Goal: Task Accomplishment & Management: Manage account settings

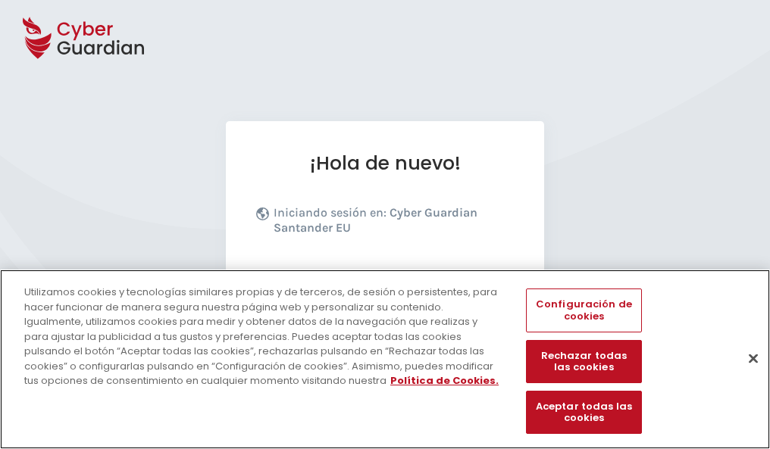
scroll to position [186, 0]
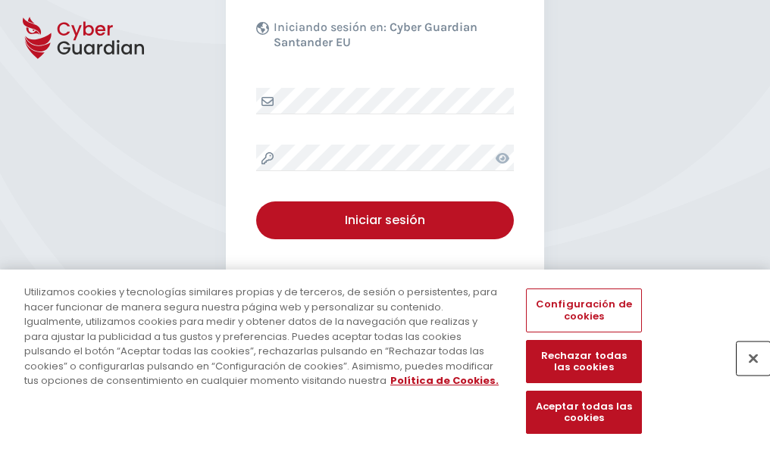
click at [746, 374] on button "Cerrar" at bounding box center [753, 358] width 33 height 33
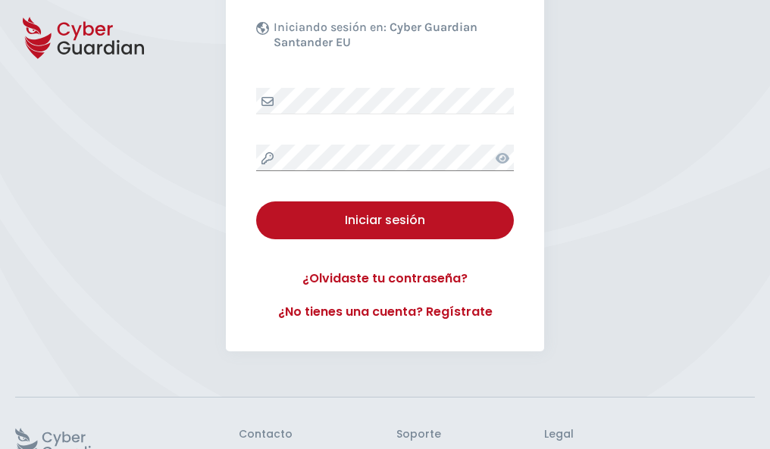
scroll to position [295, 0]
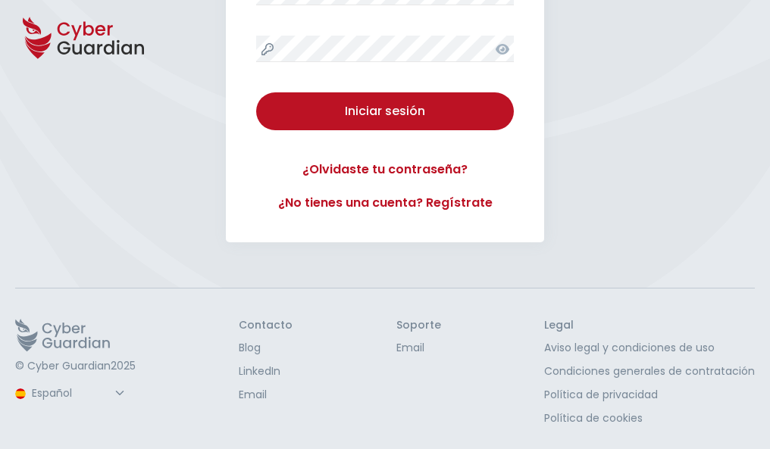
click at [256, 92] on button "Iniciar sesión" at bounding box center [385, 111] width 258 height 38
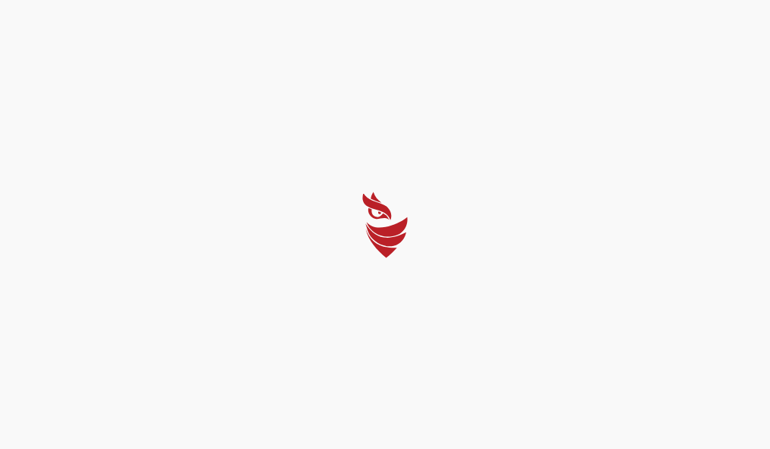
scroll to position [0, 0]
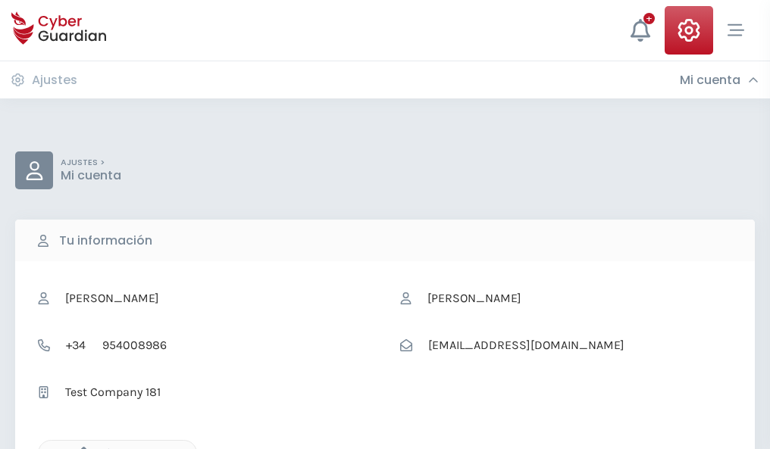
click at [80, 448] on icon "button" at bounding box center [79, 453] width 13 height 13
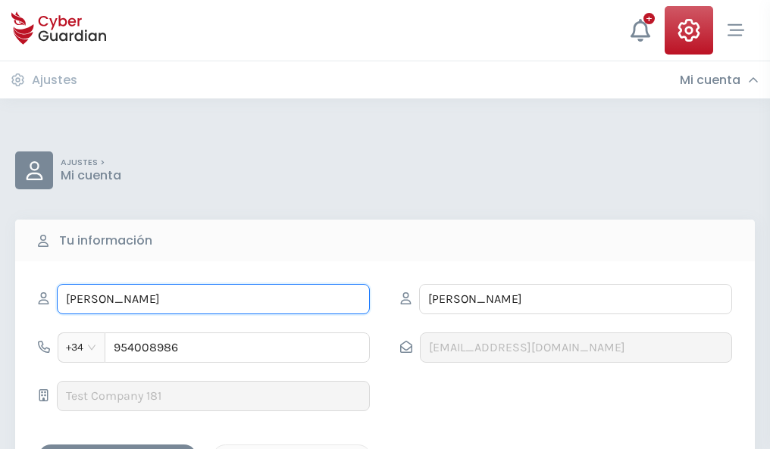
click at [213, 299] on input "HERMINIO" at bounding box center [213, 299] width 313 height 30
type input "H"
type input "Florinda"
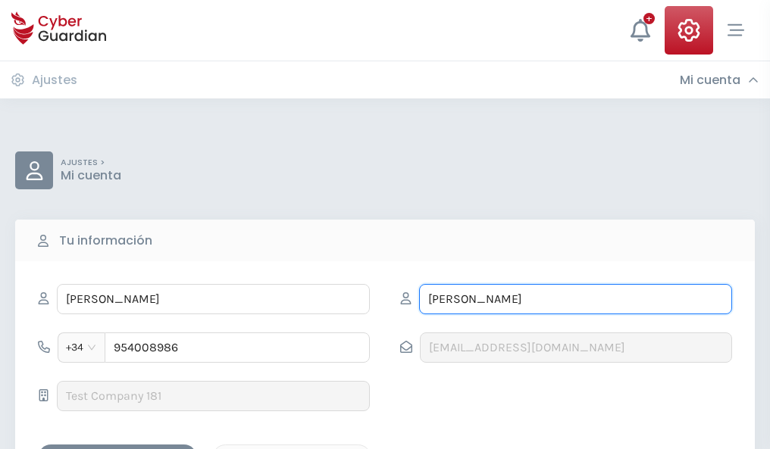
click at [575, 299] on input "GELABERT" at bounding box center [575, 299] width 313 height 30
type input "G"
type input "Mendoza"
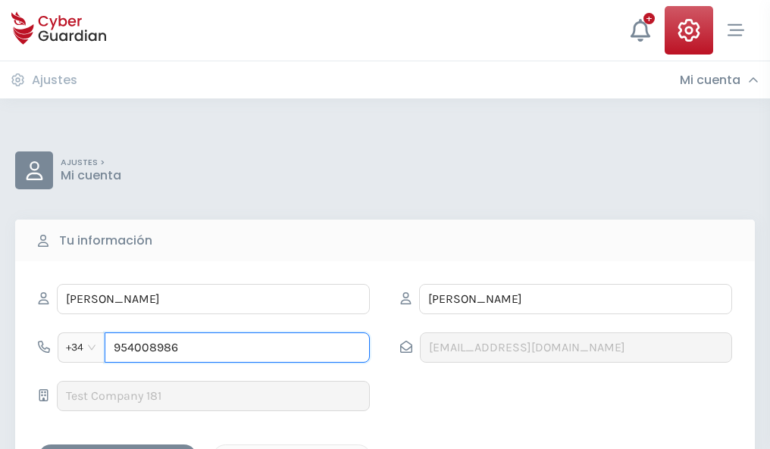
click at [237, 348] on input "954008986" at bounding box center [237, 348] width 265 height 30
type input "9"
type input "825737233"
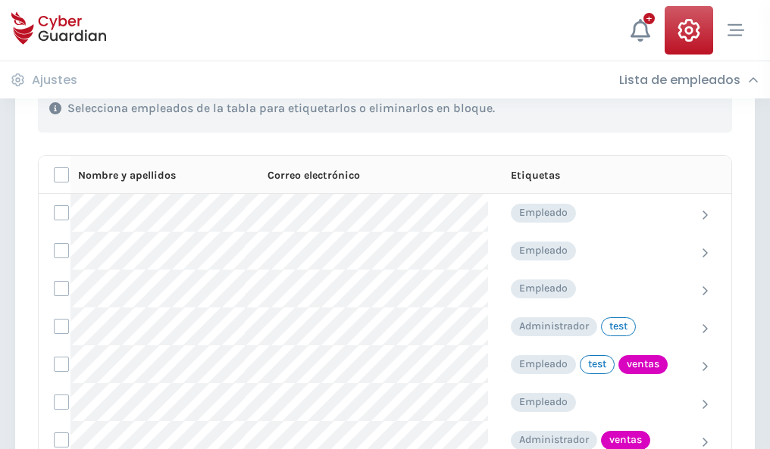
scroll to position [687, 0]
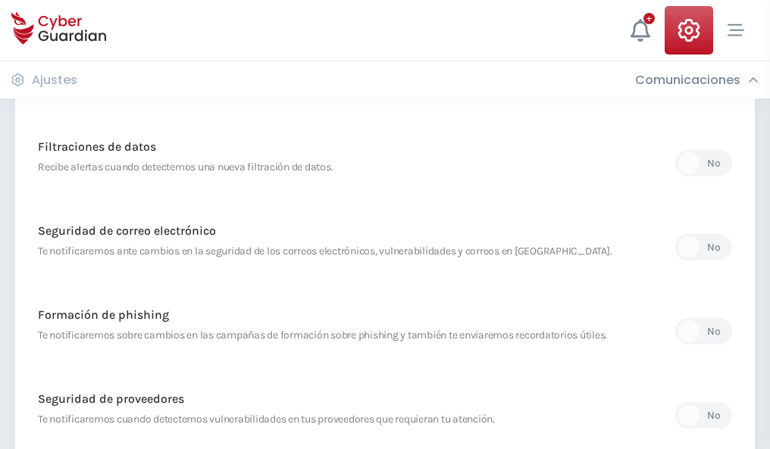
scroll to position [798, 0]
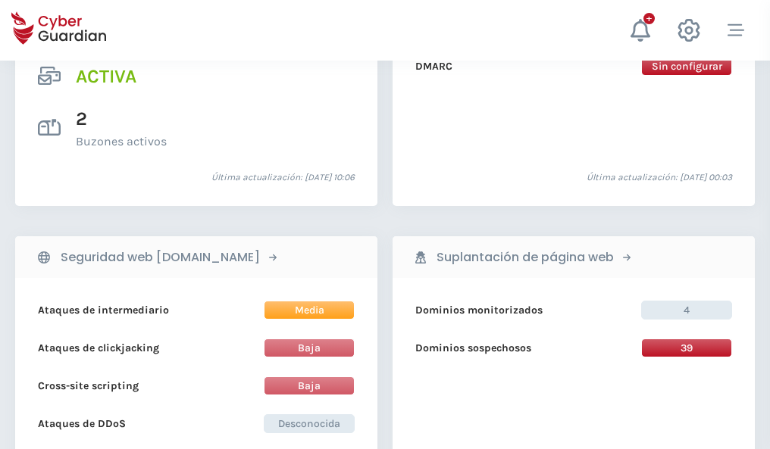
scroll to position [1540, 0]
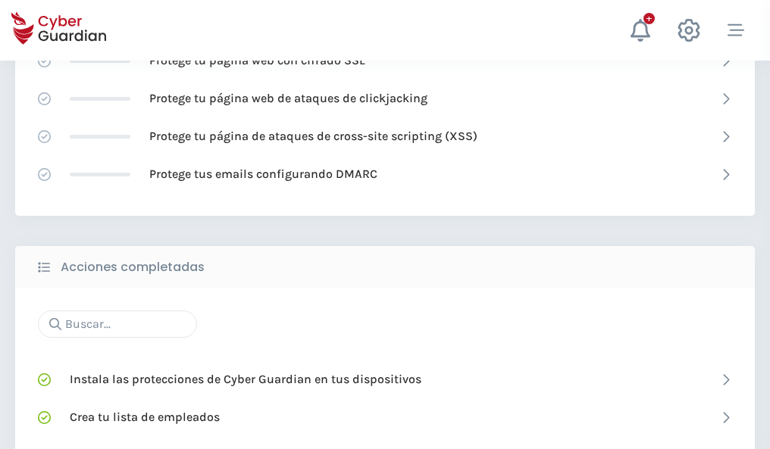
scroll to position [1009, 0]
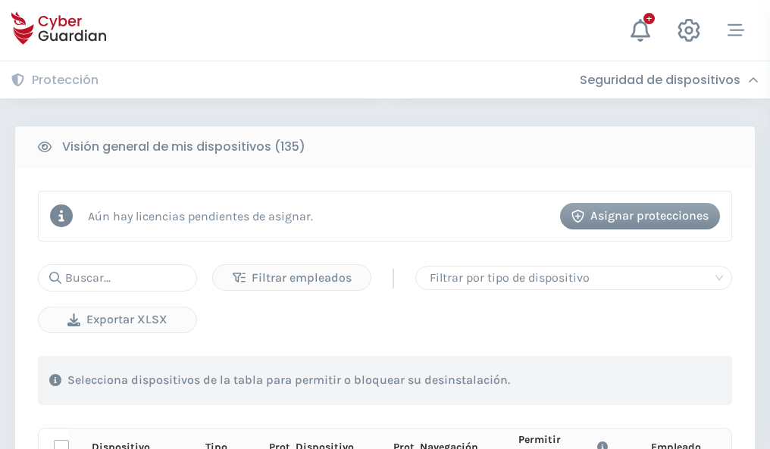
scroll to position [1339, 0]
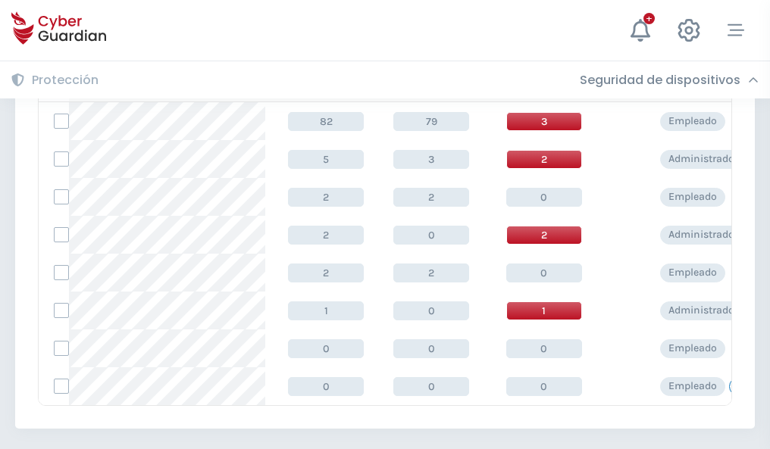
scroll to position [703, 0]
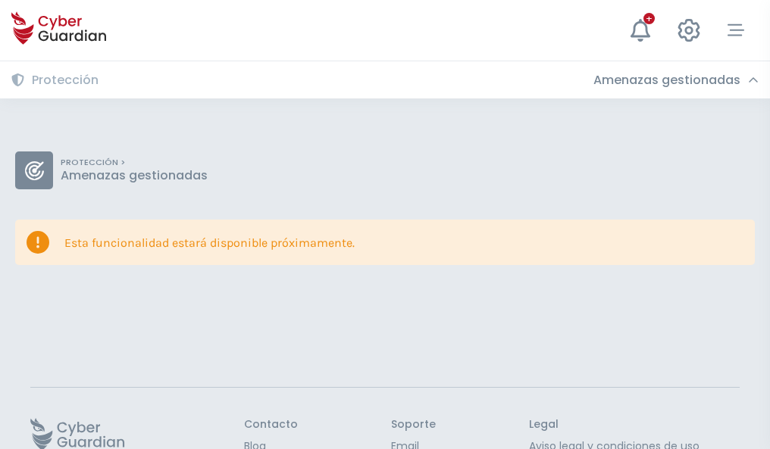
scroll to position [99, 0]
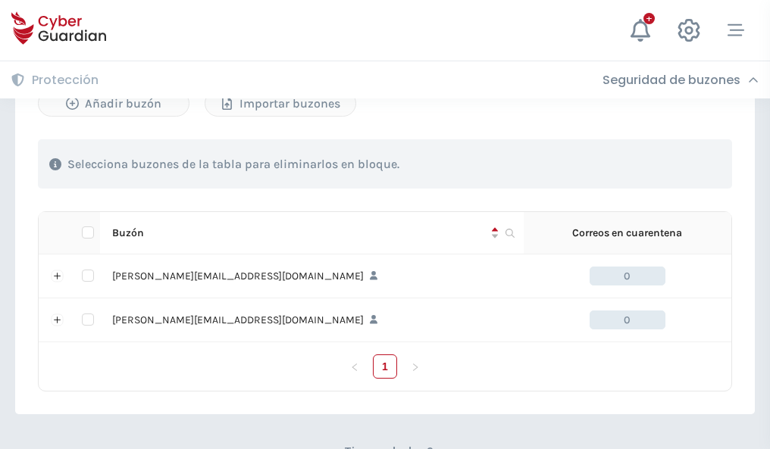
scroll to position [658, 0]
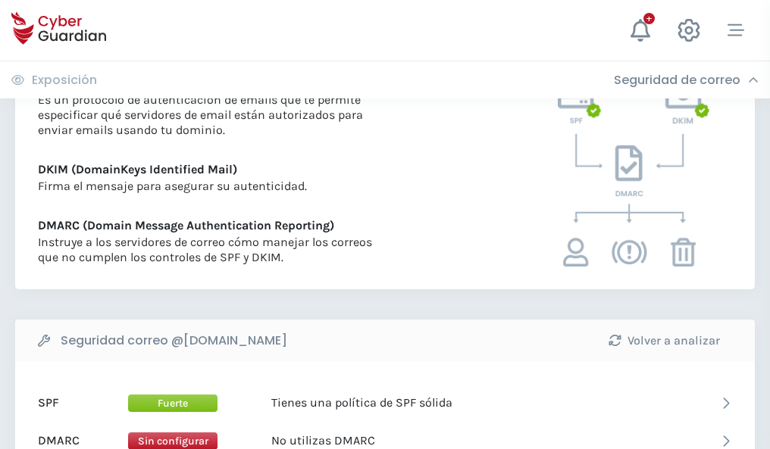
scroll to position [818, 0]
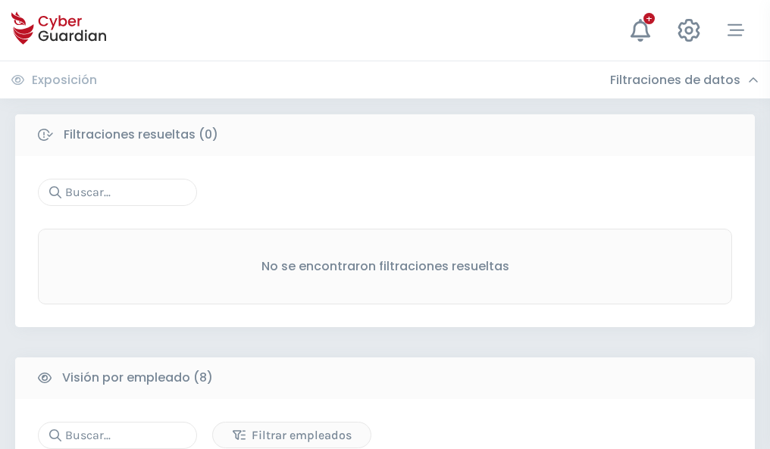
scroll to position [1291, 0]
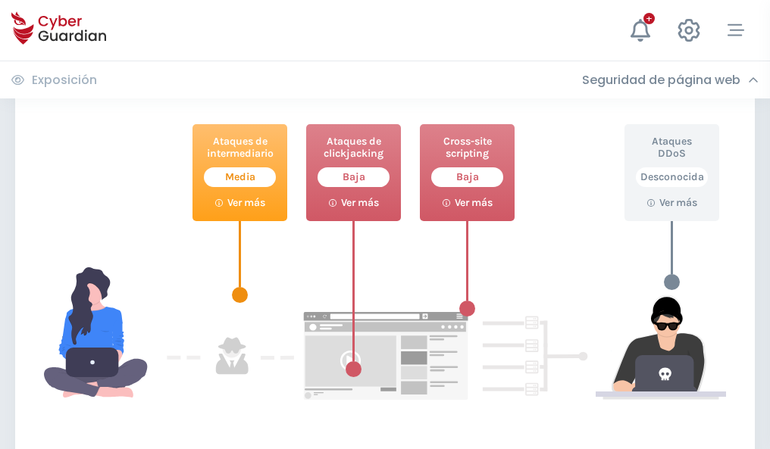
scroll to position [825, 0]
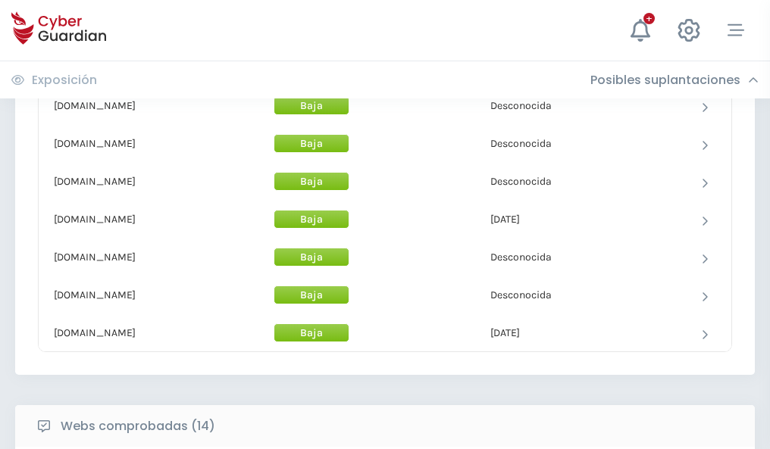
scroll to position [1478, 0]
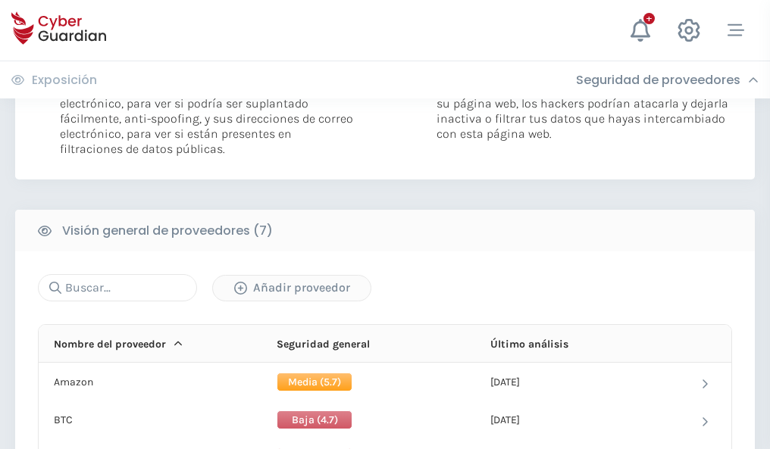
scroll to position [1015, 0]
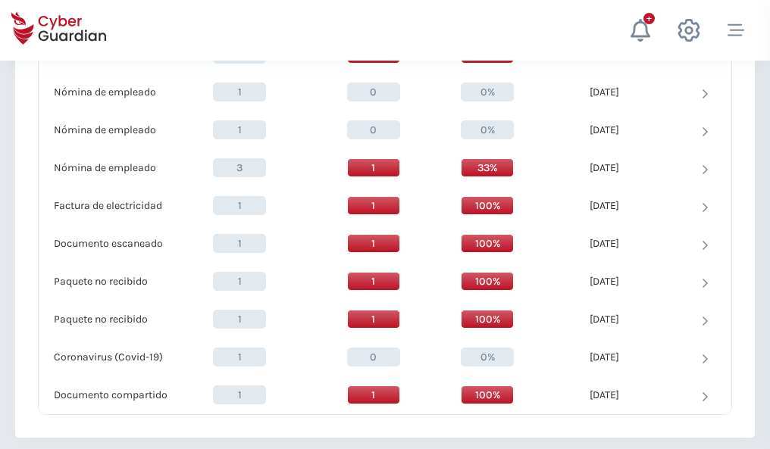
scroll to position [1571, 0]
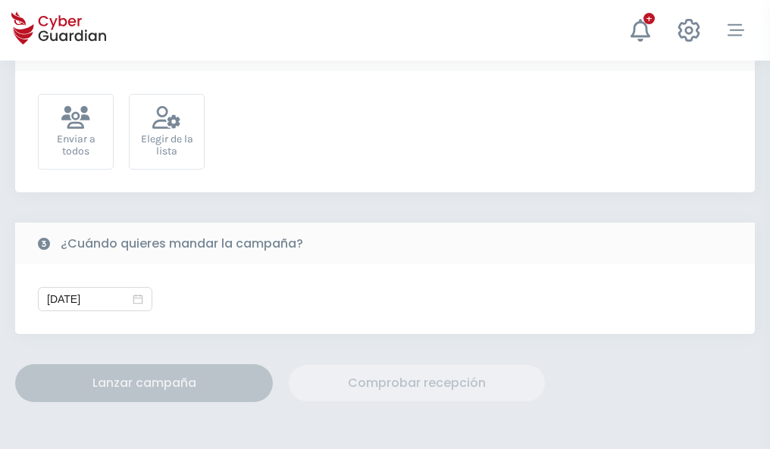
scroll to position [555, 0]
